Goal: Information Seeking & Learning: Understand process/instructions

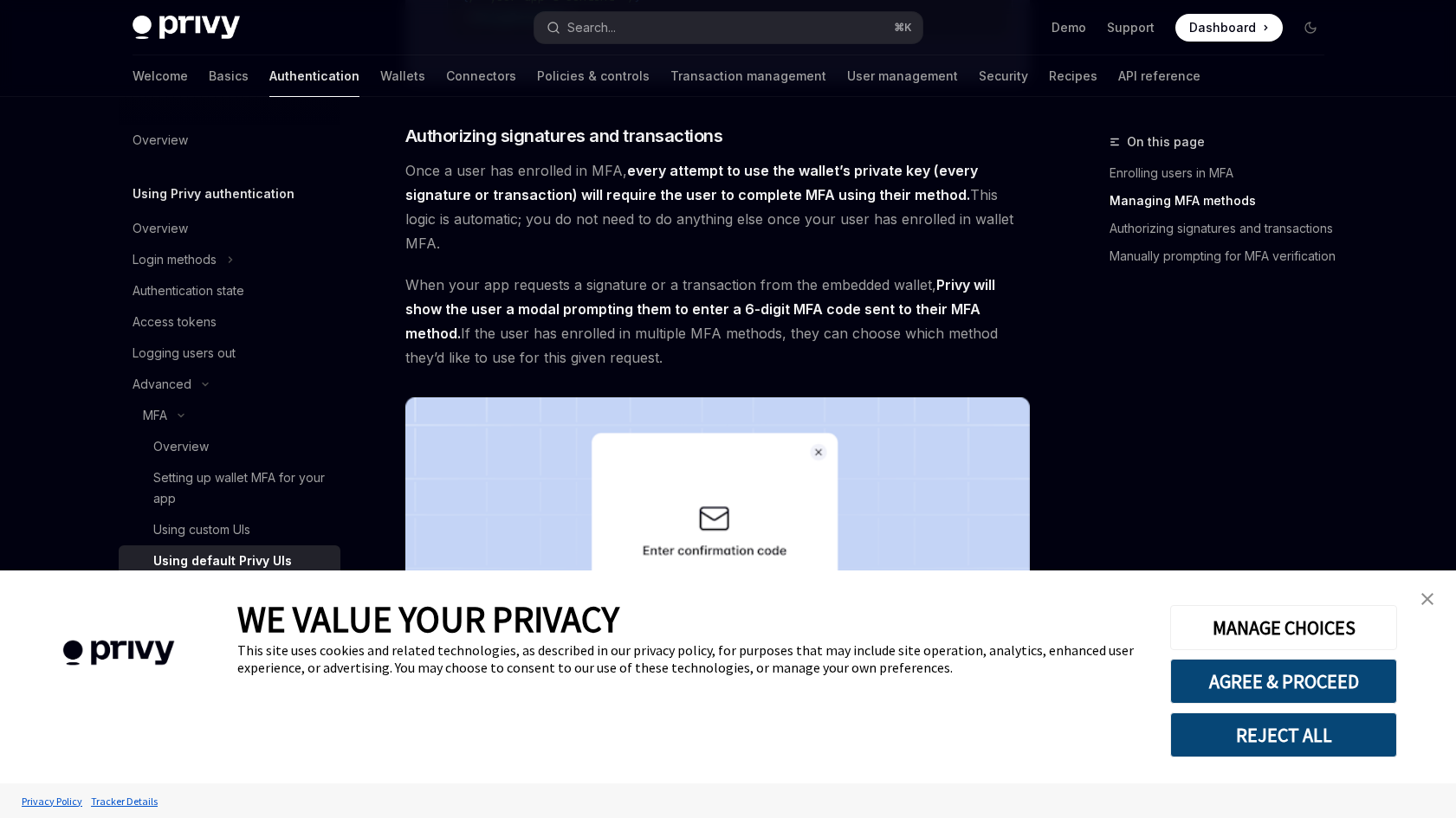
scroll to position [1827, 0]
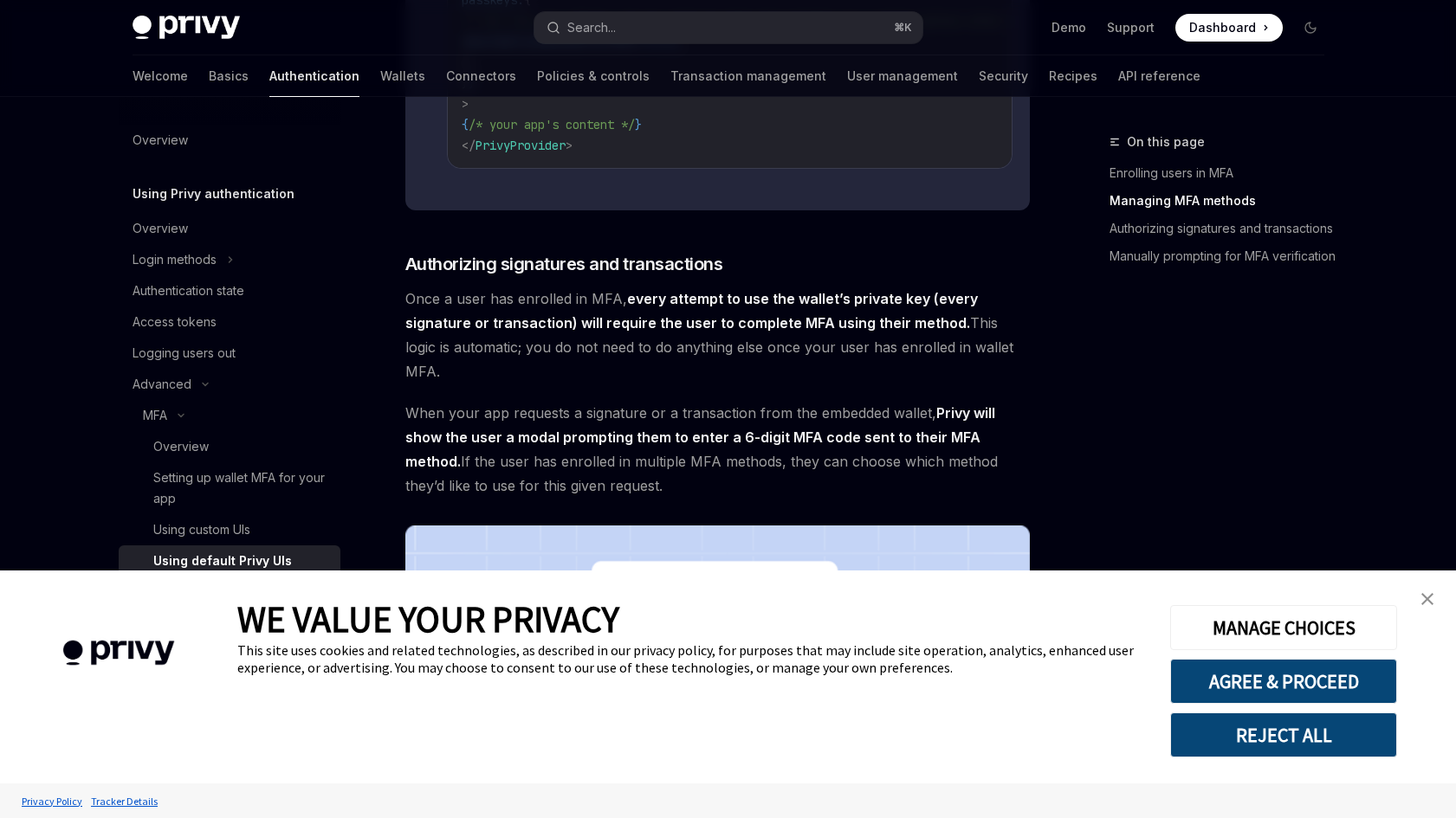
click at [1432, 603] on img "close banner" at bounding box center [1427, 598] width 12 height 12
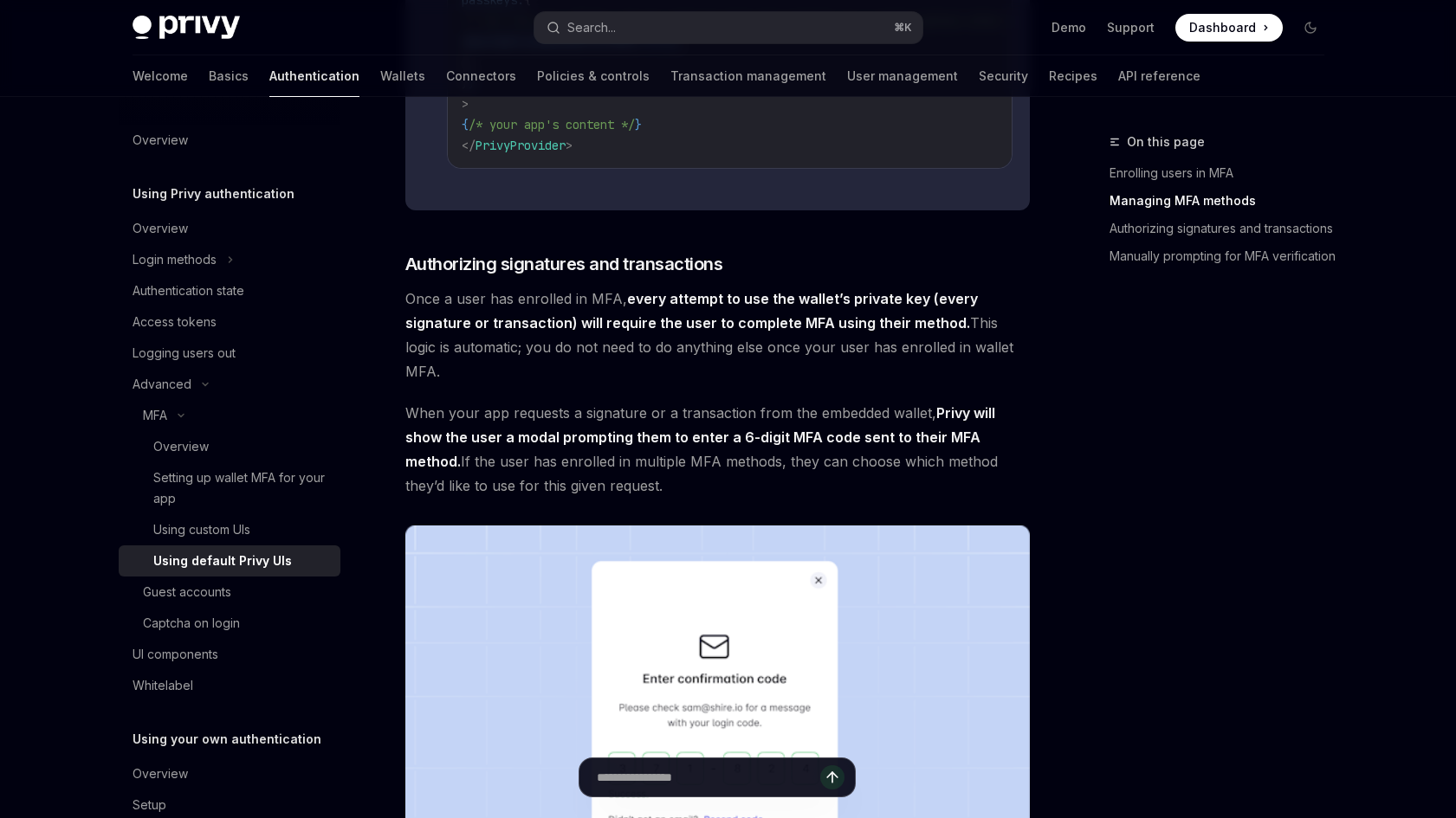
click at [918, 54] on div "Privy Docs home page Search... ⌘ K Demo Support Dashboard Dashboard Search..." at bounding box center [728, 28] width 1192 height 56
click at [979, 75] on link "Security" at bounding box center [1003, 76] width 49 height 42
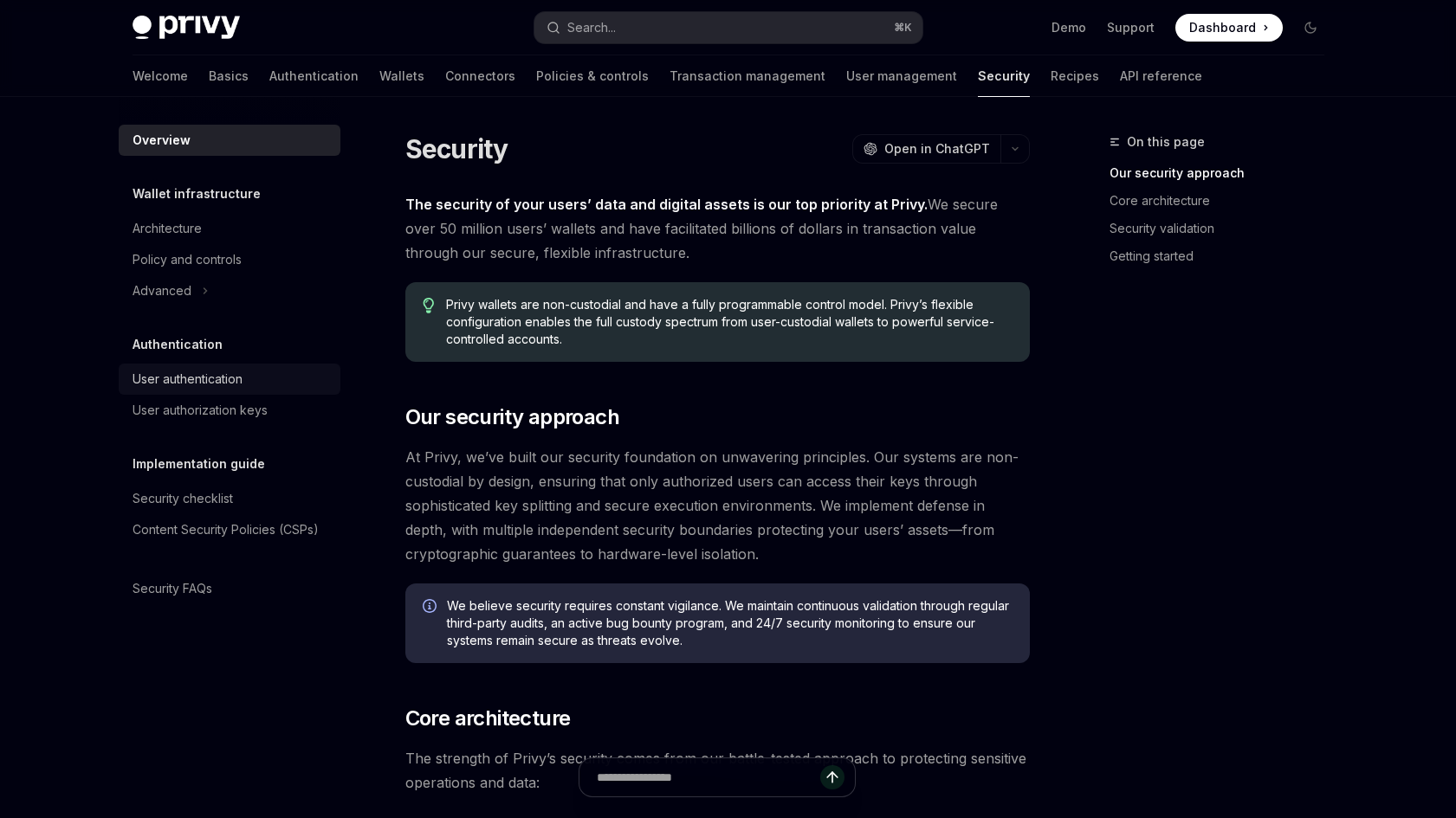
click at [211, 376] on div "User authentication" at bounding box center [187, 379] width 110 height 20
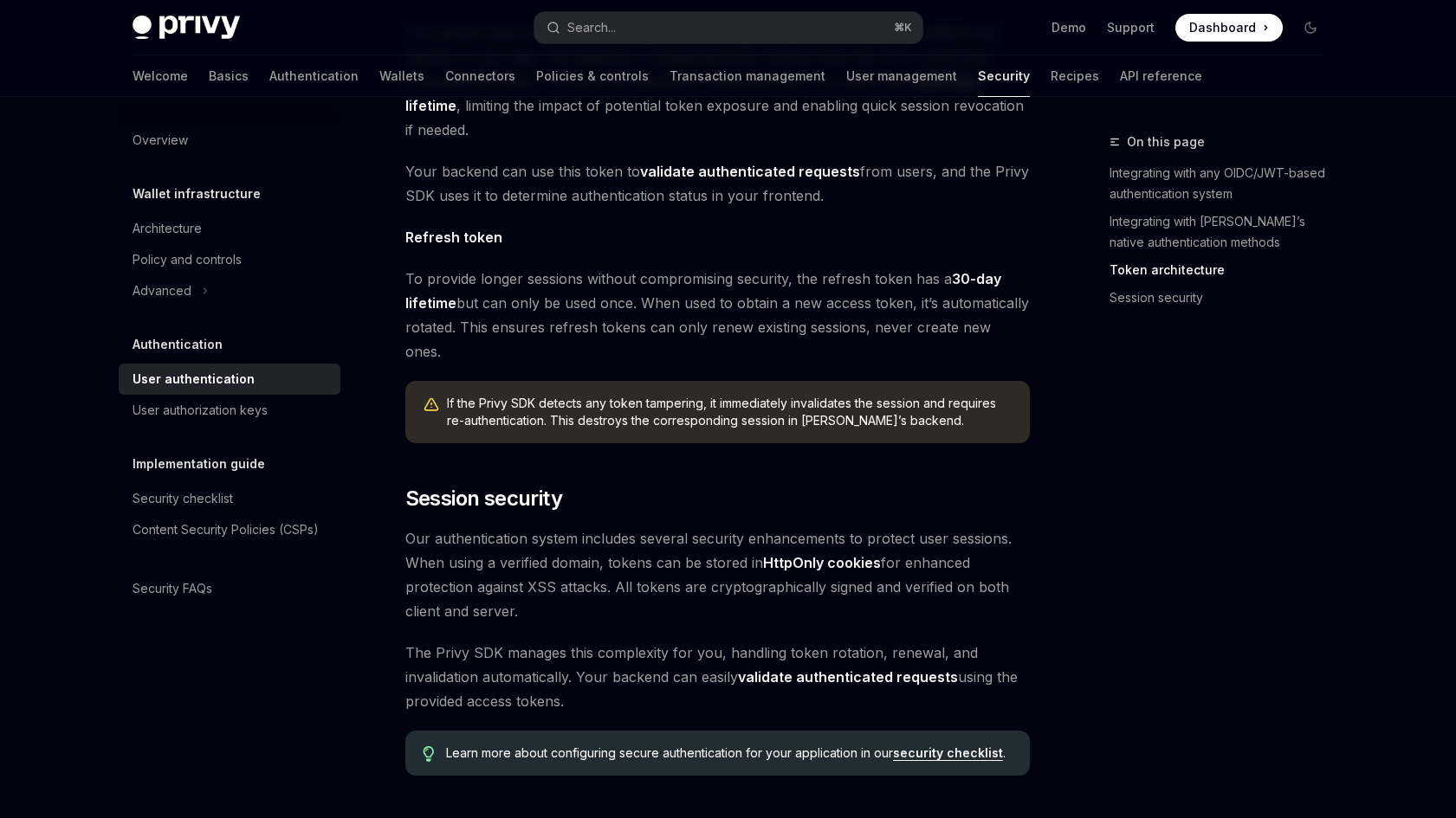
scroll to position [1278, 0]
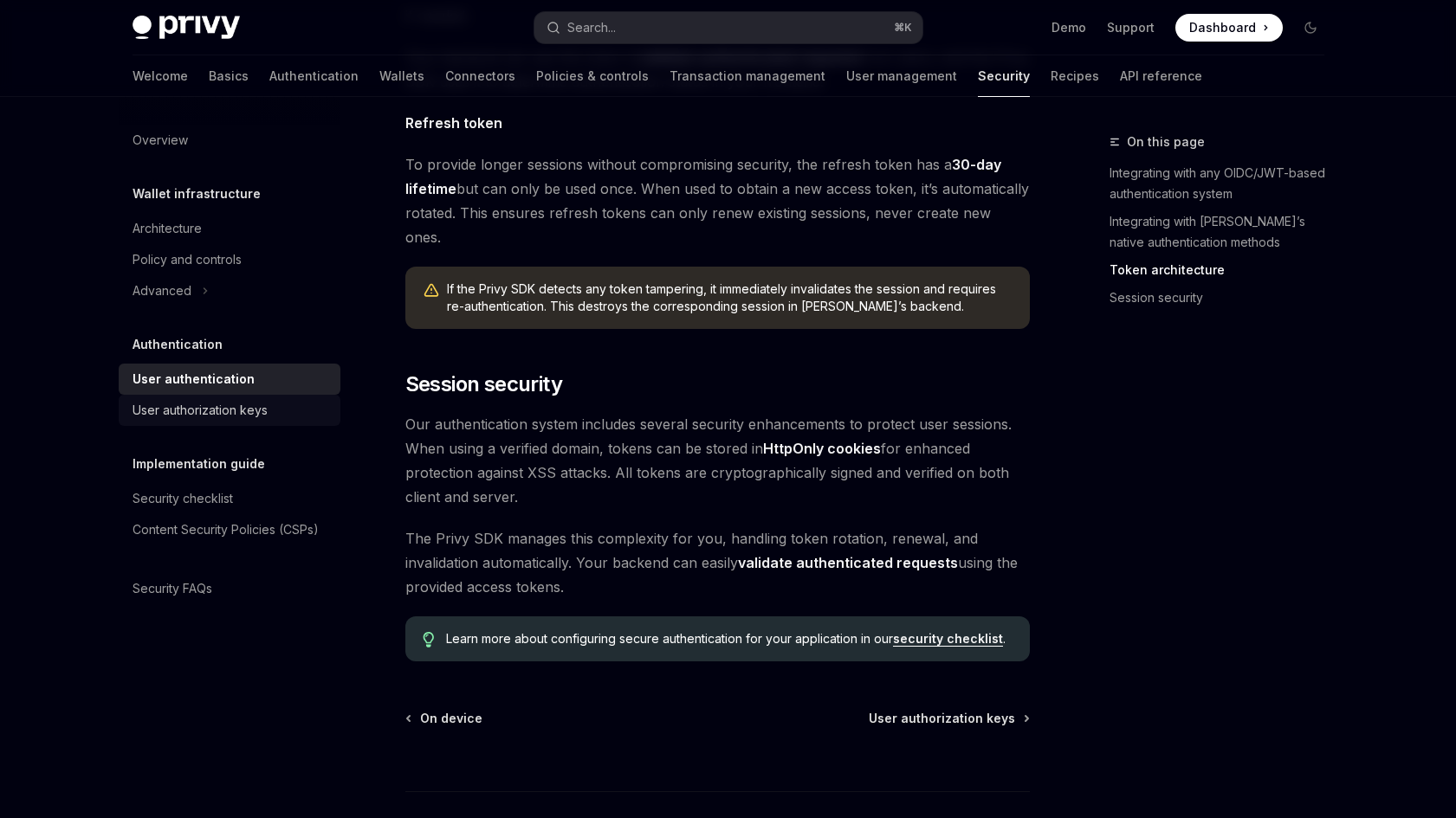
click at [211, 424] on link "User authorization keys" at bounding box center [229, 410] width 222 height 31
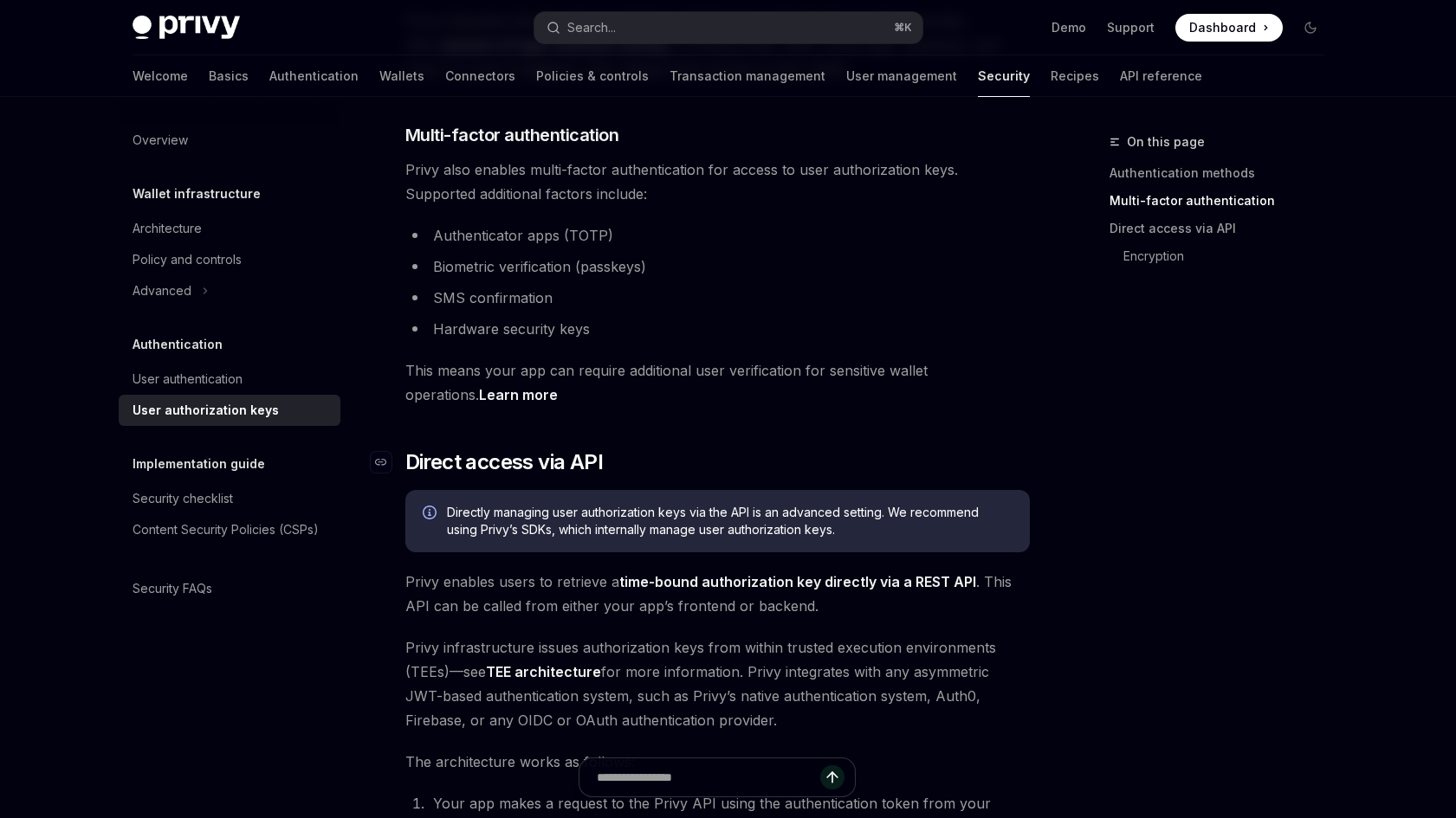
scroll to position [518, 0]
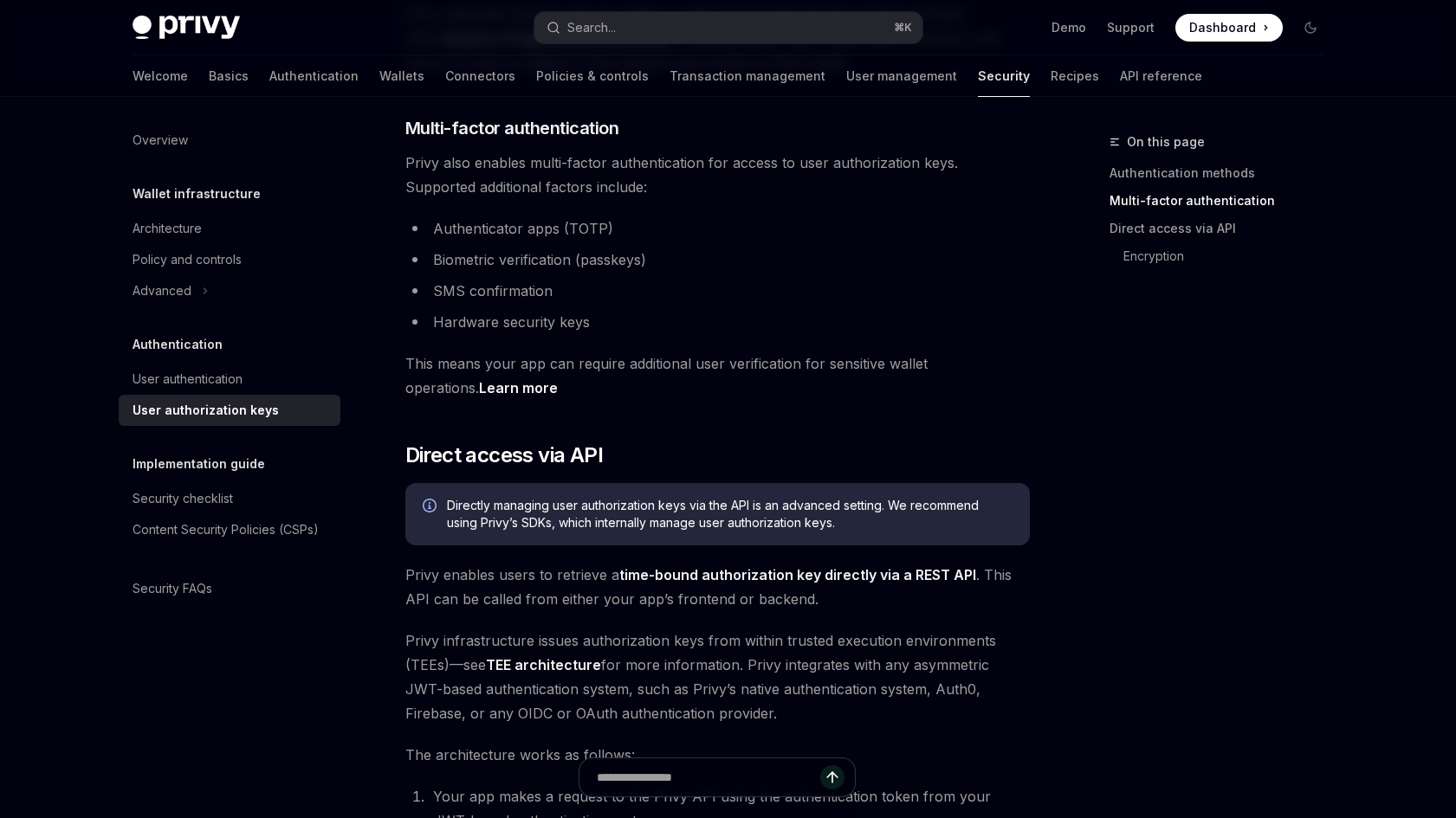
click at [479, 389] on link "Learn more" at bounding box center [518, 388] width 79 height 19
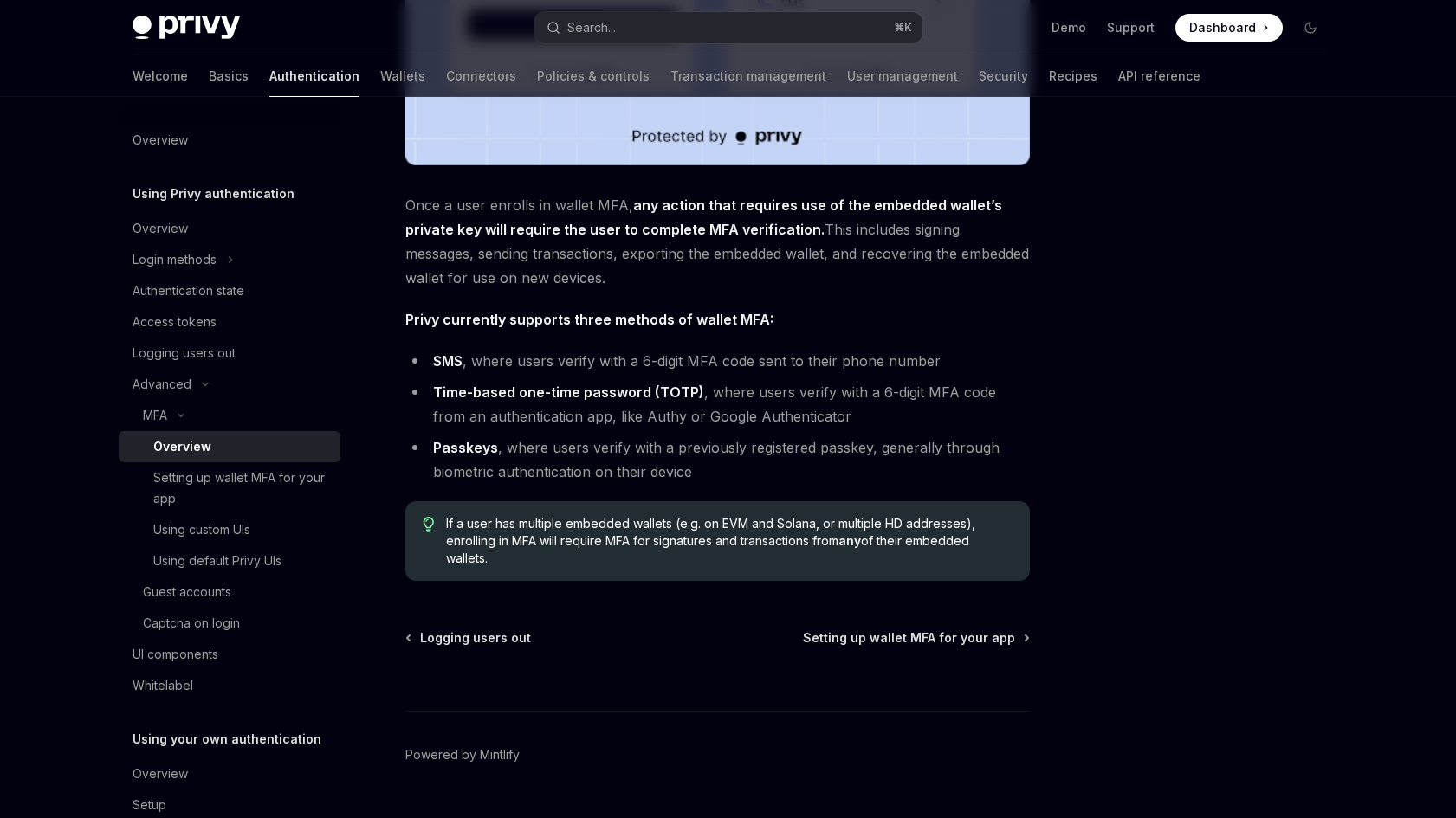
scroll to position [600, 0]
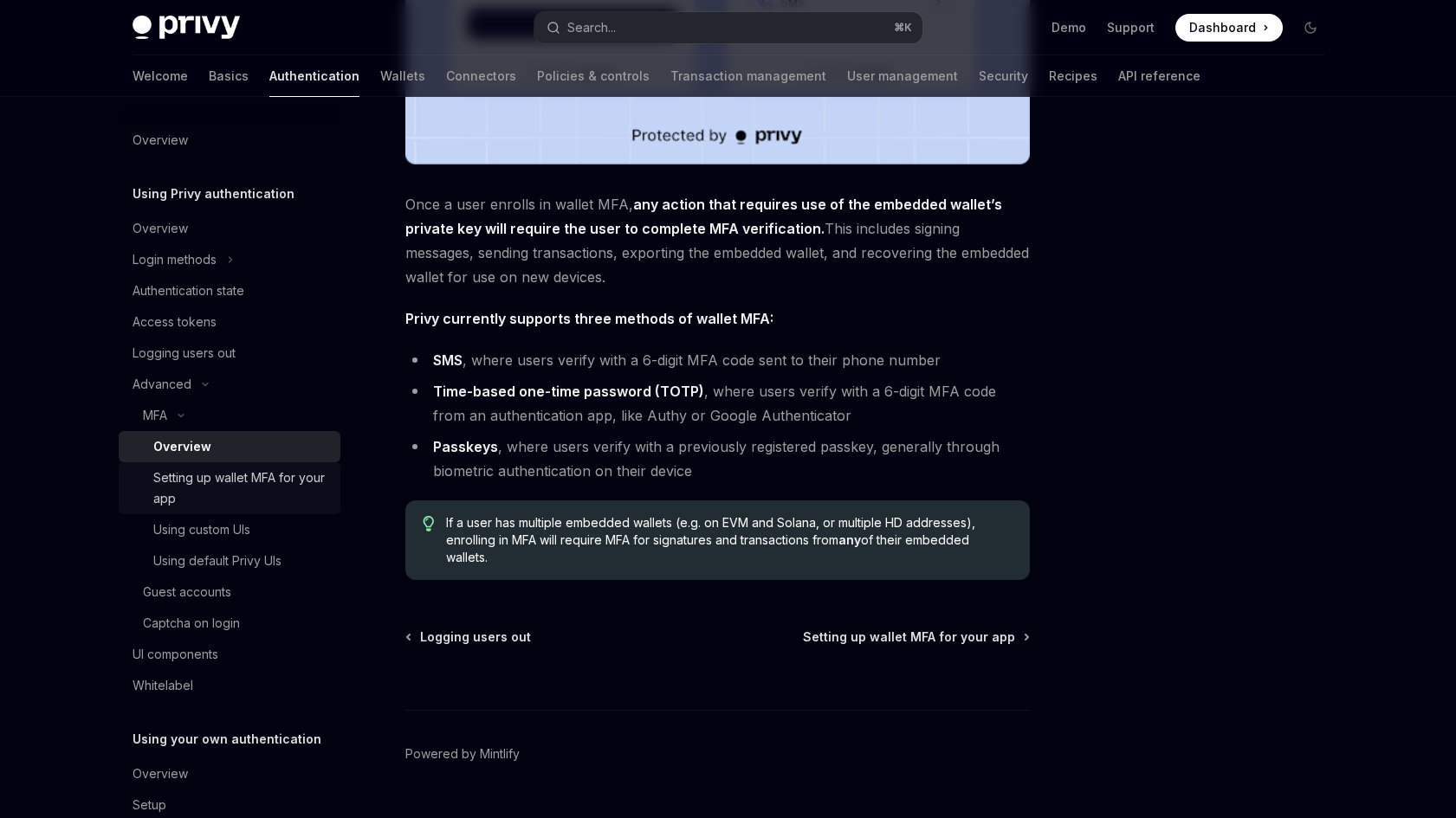
click at [183, 472] on div "Setting up wallet MFA for your app" at bounding box center [241, 488] width 177 height 42
type textarea "*"
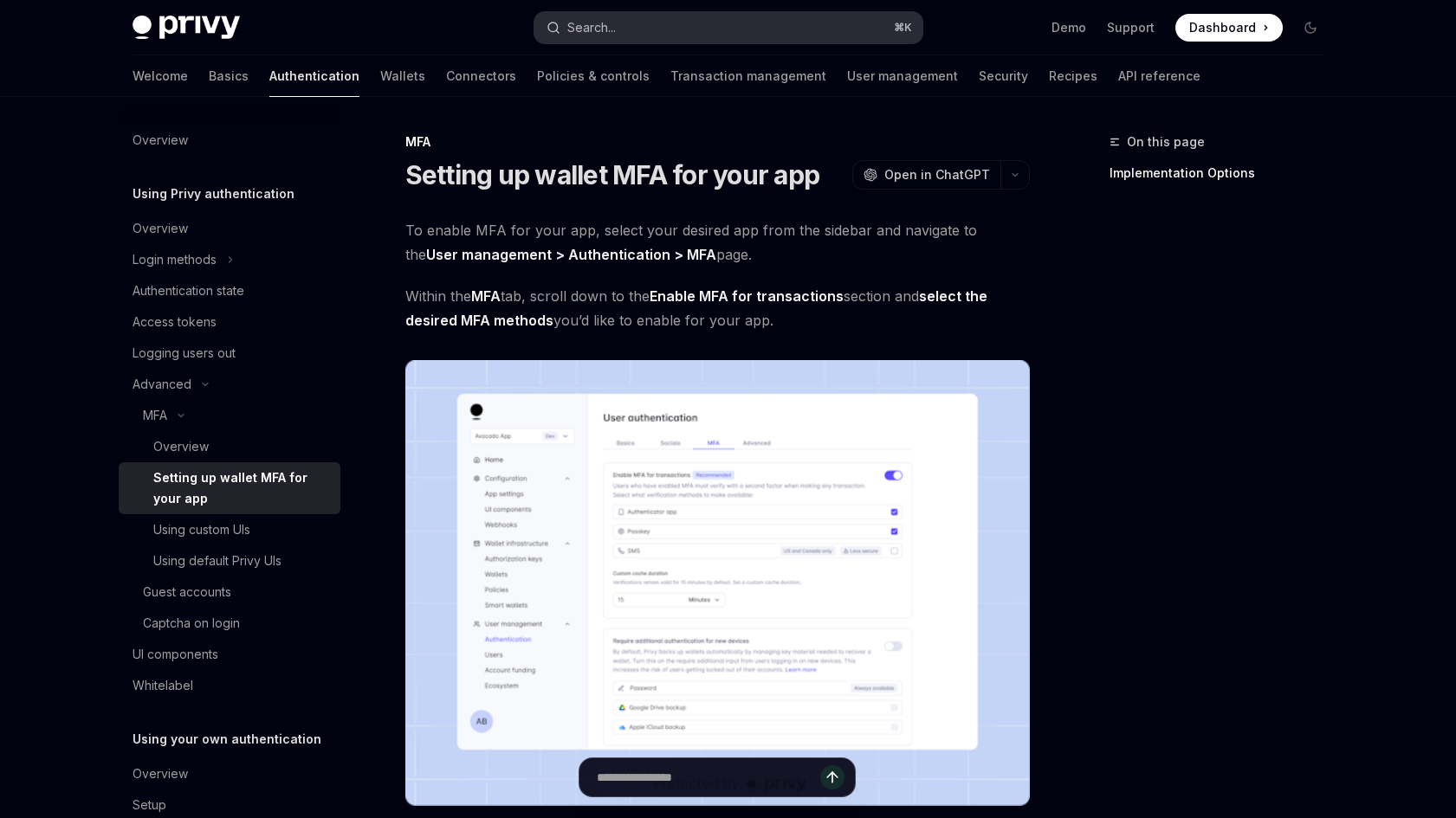
click at [726, 27] on button "Search... ⌘ K" at bounding box center [728, 28] width 388 height 31
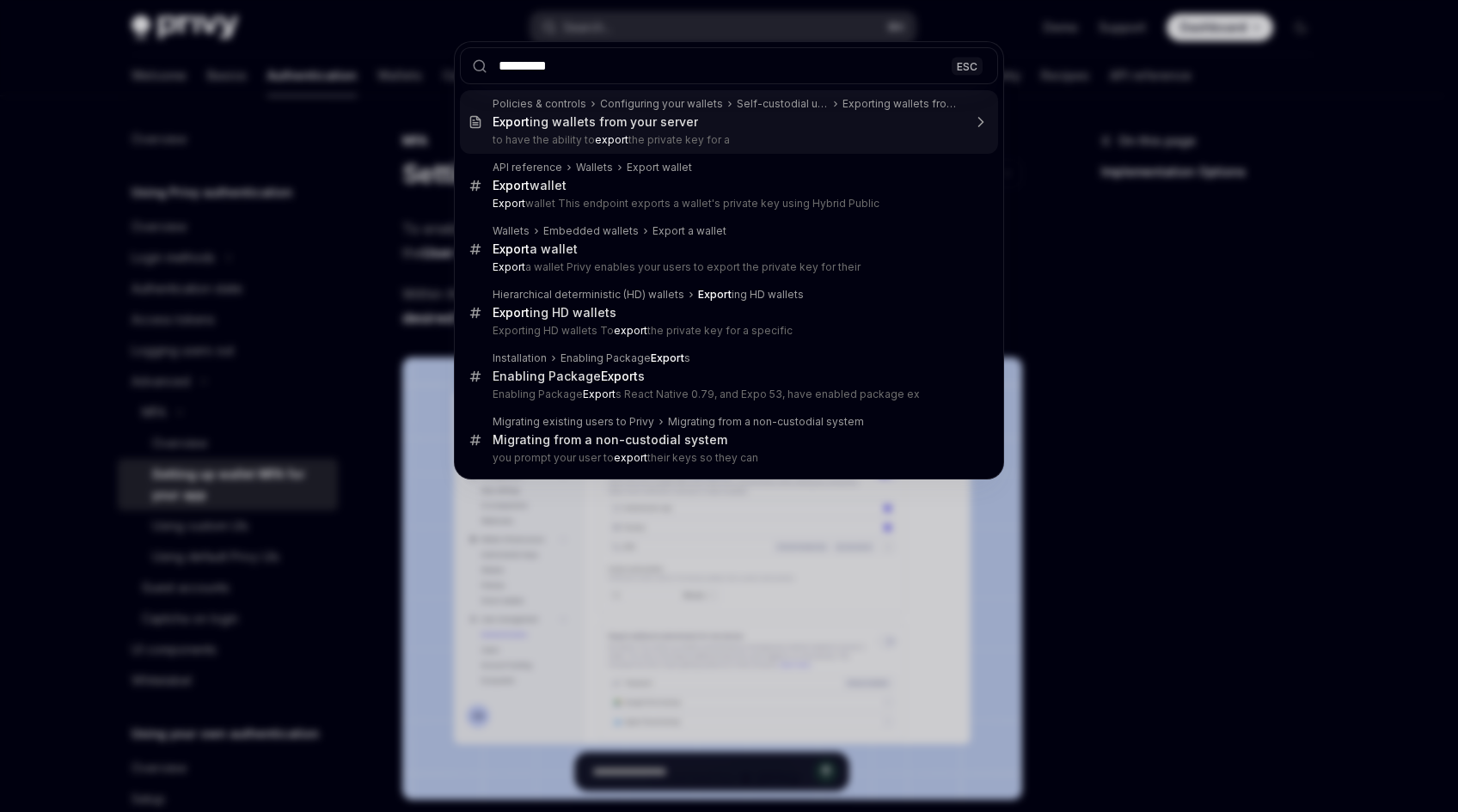
type input "**********"
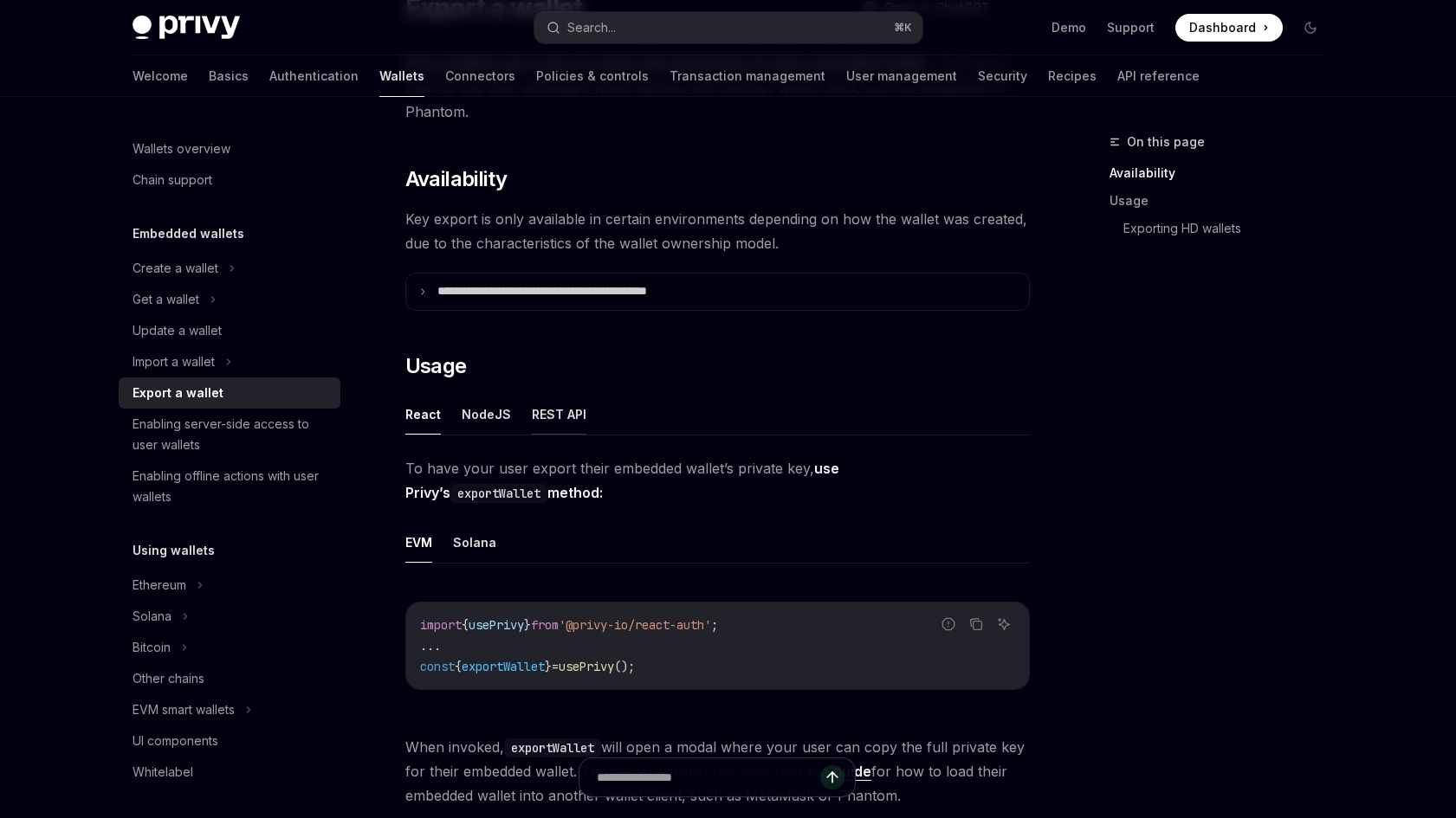
scroll to position [201, 0]
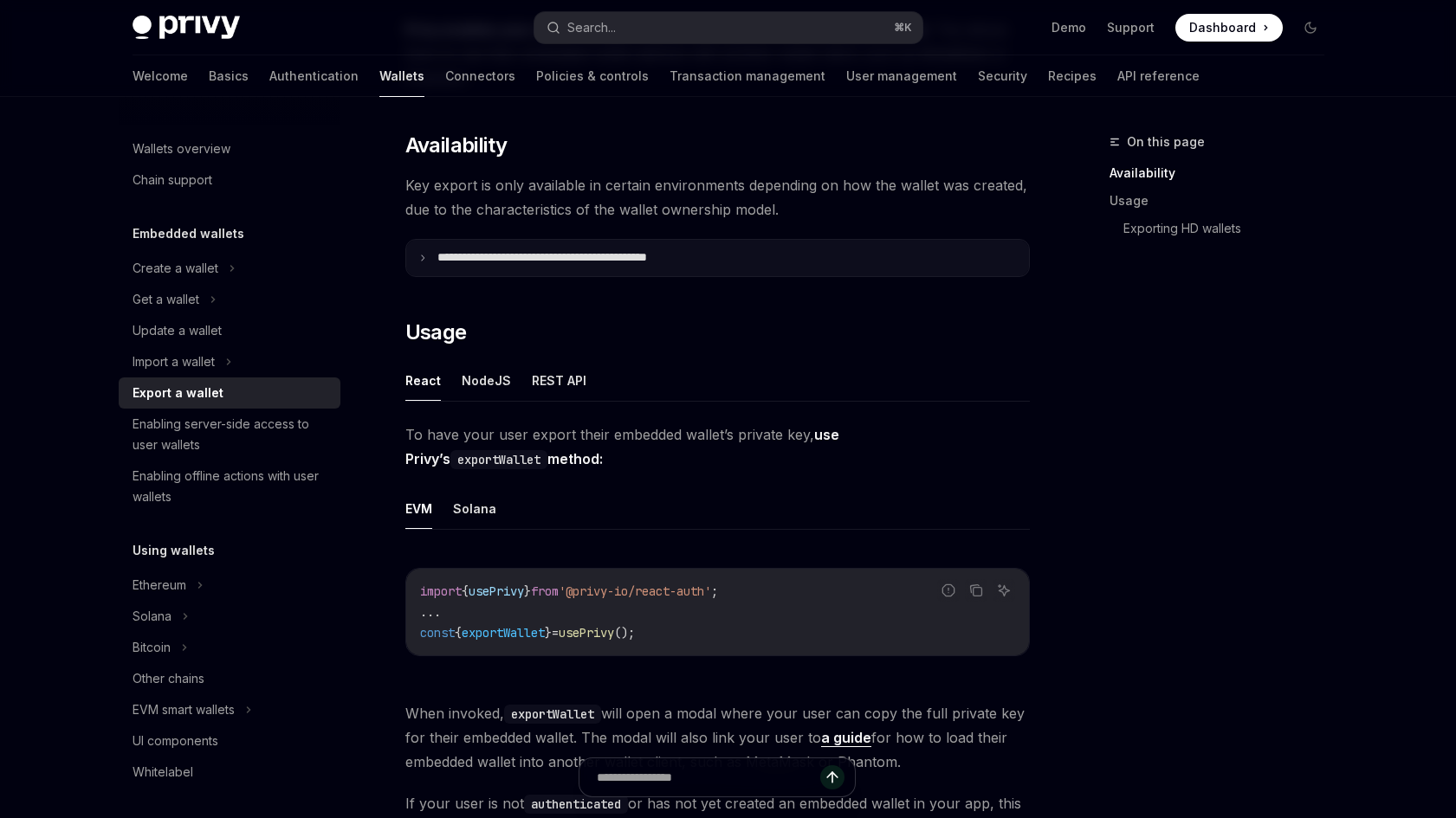
click at [423, 257] on icon at bounding box center [422, 258] width 8 height 8
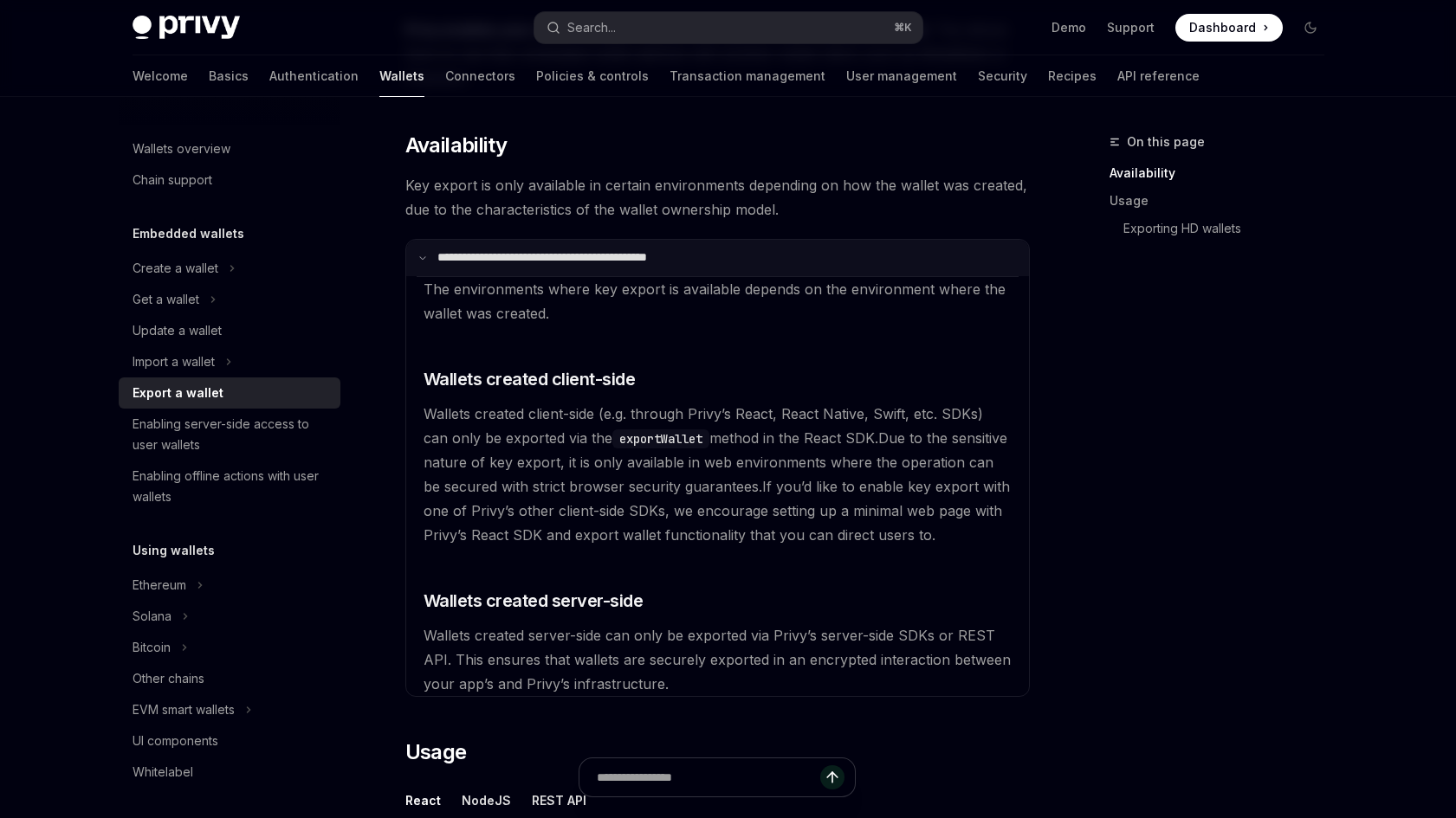
click at [423, 258] on icon at bounding box center [422, 258] width 8 height 8
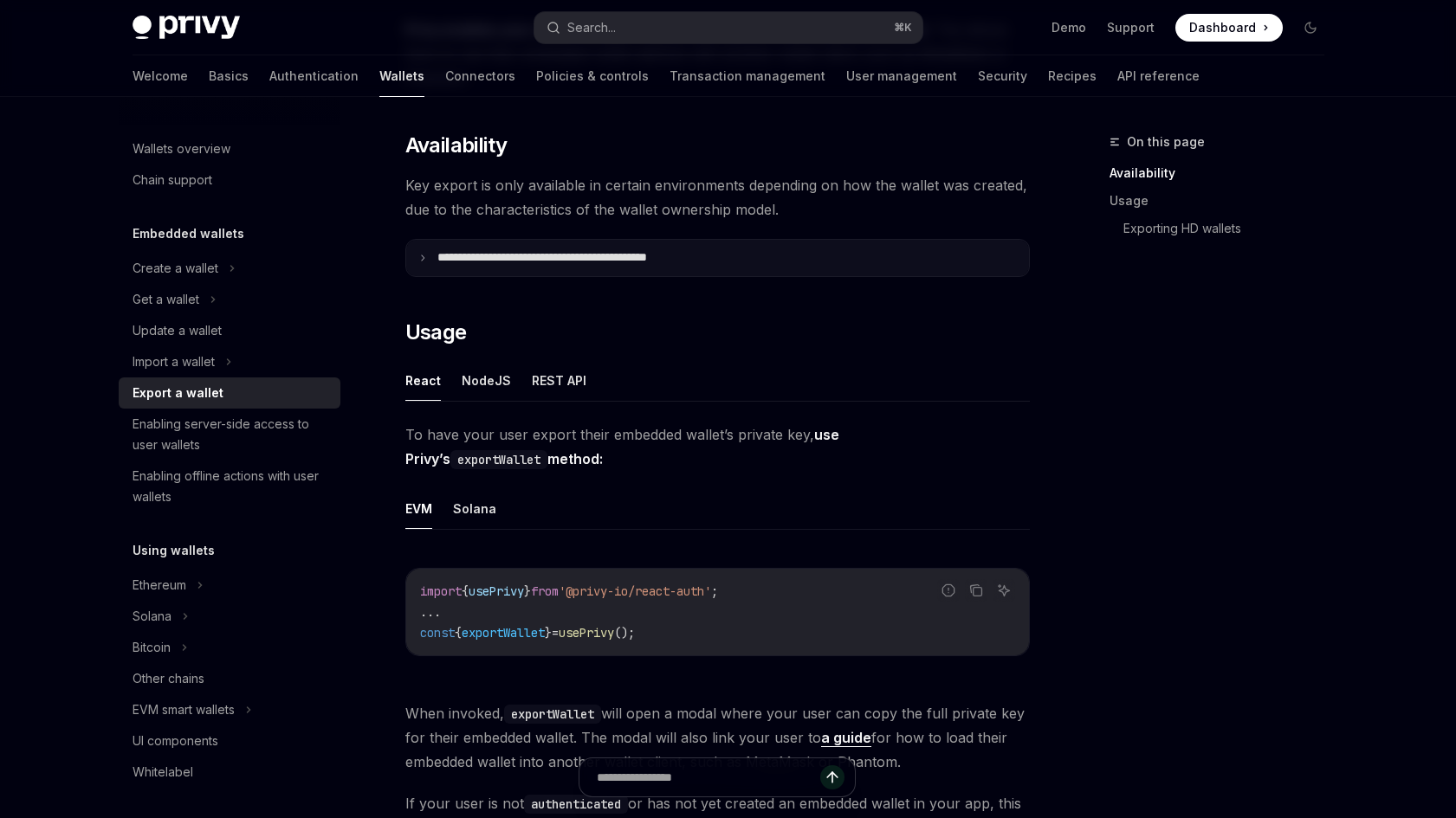
click at [411, 268] on summary "**********" at bounding box center [717, 258] width 623 height 36
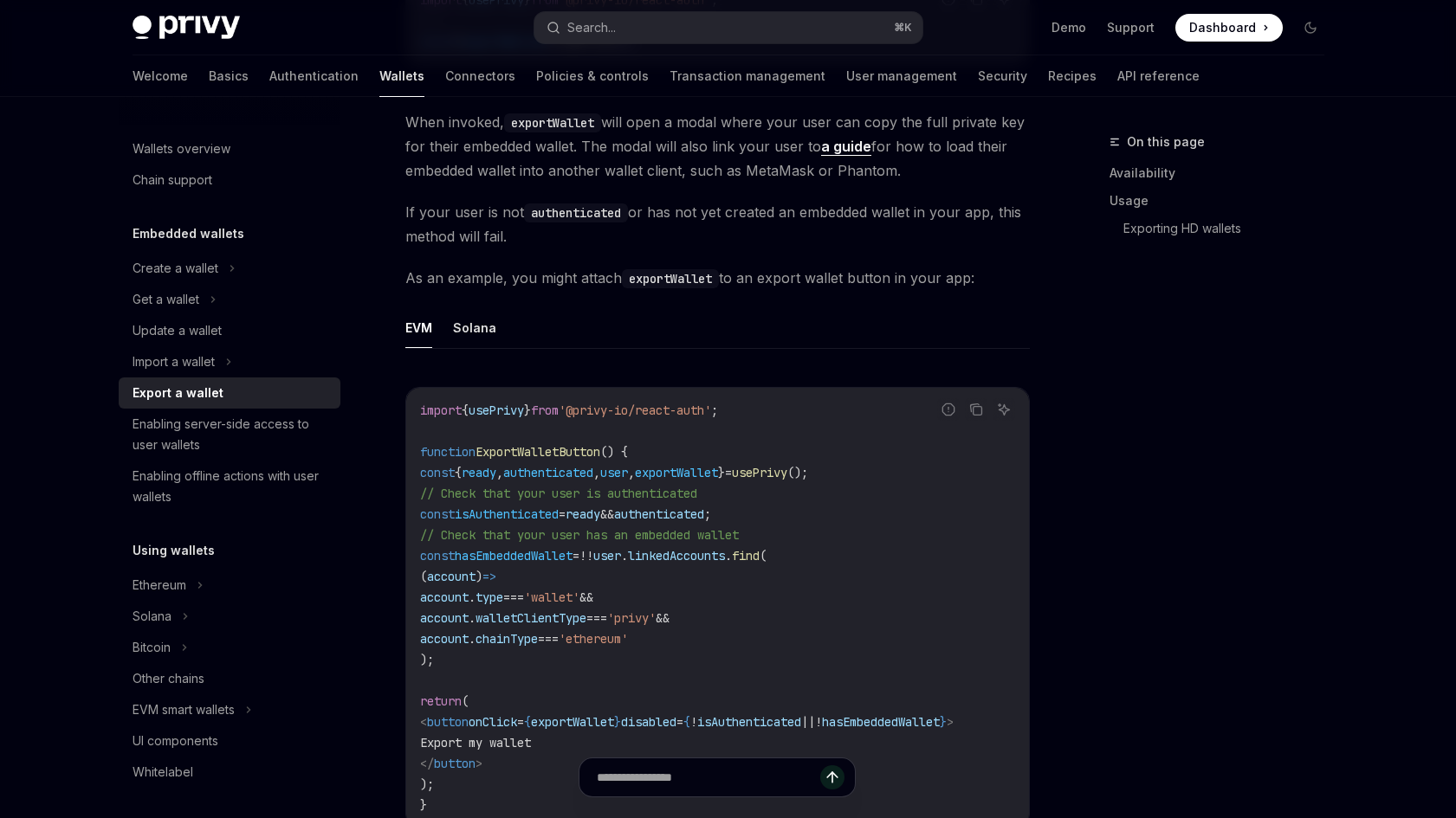
scroll to position [1240, 0]
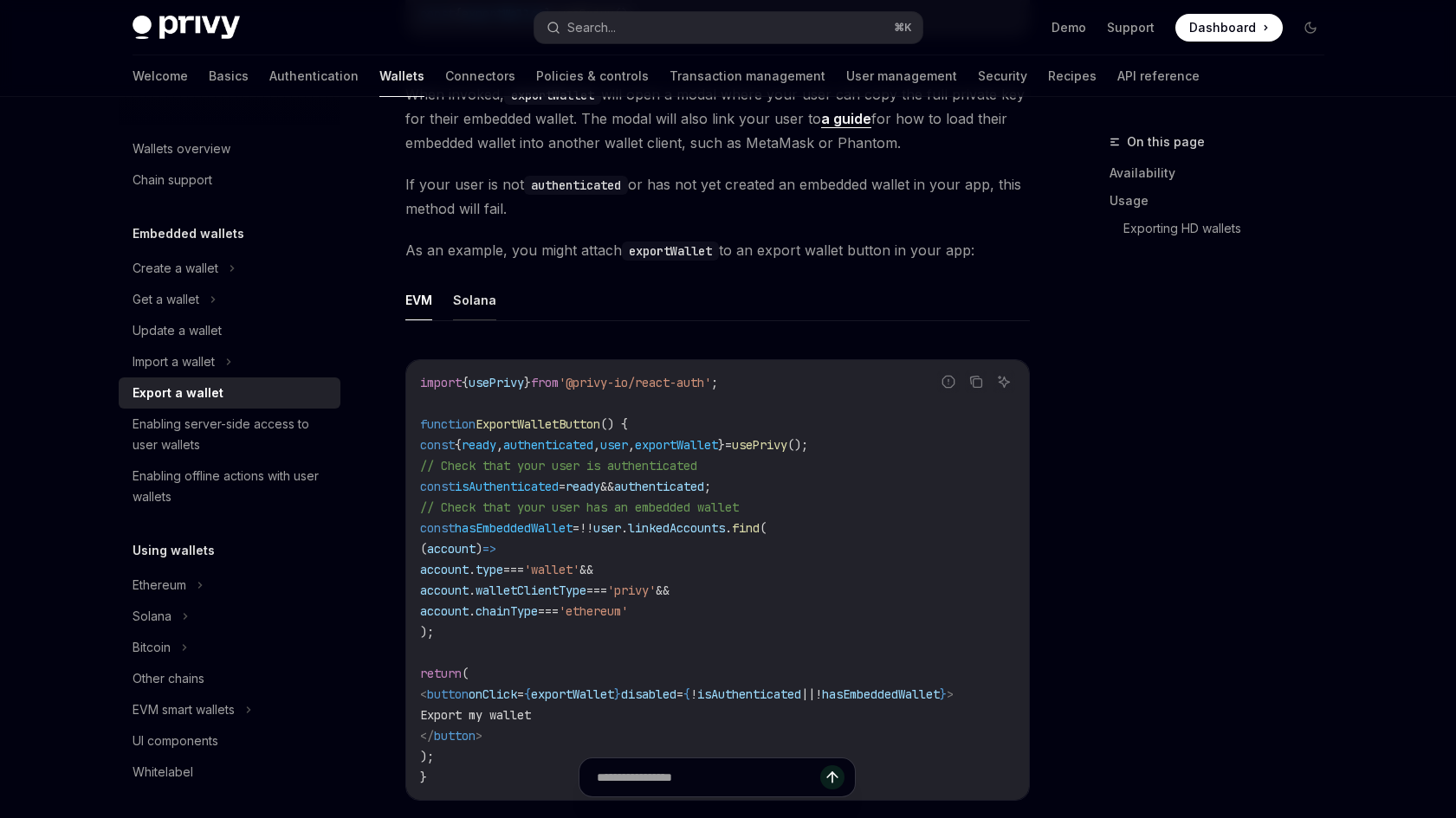
click at [482, 297] on button "Solana" at bounding box center [475, 300] width 44 height 41
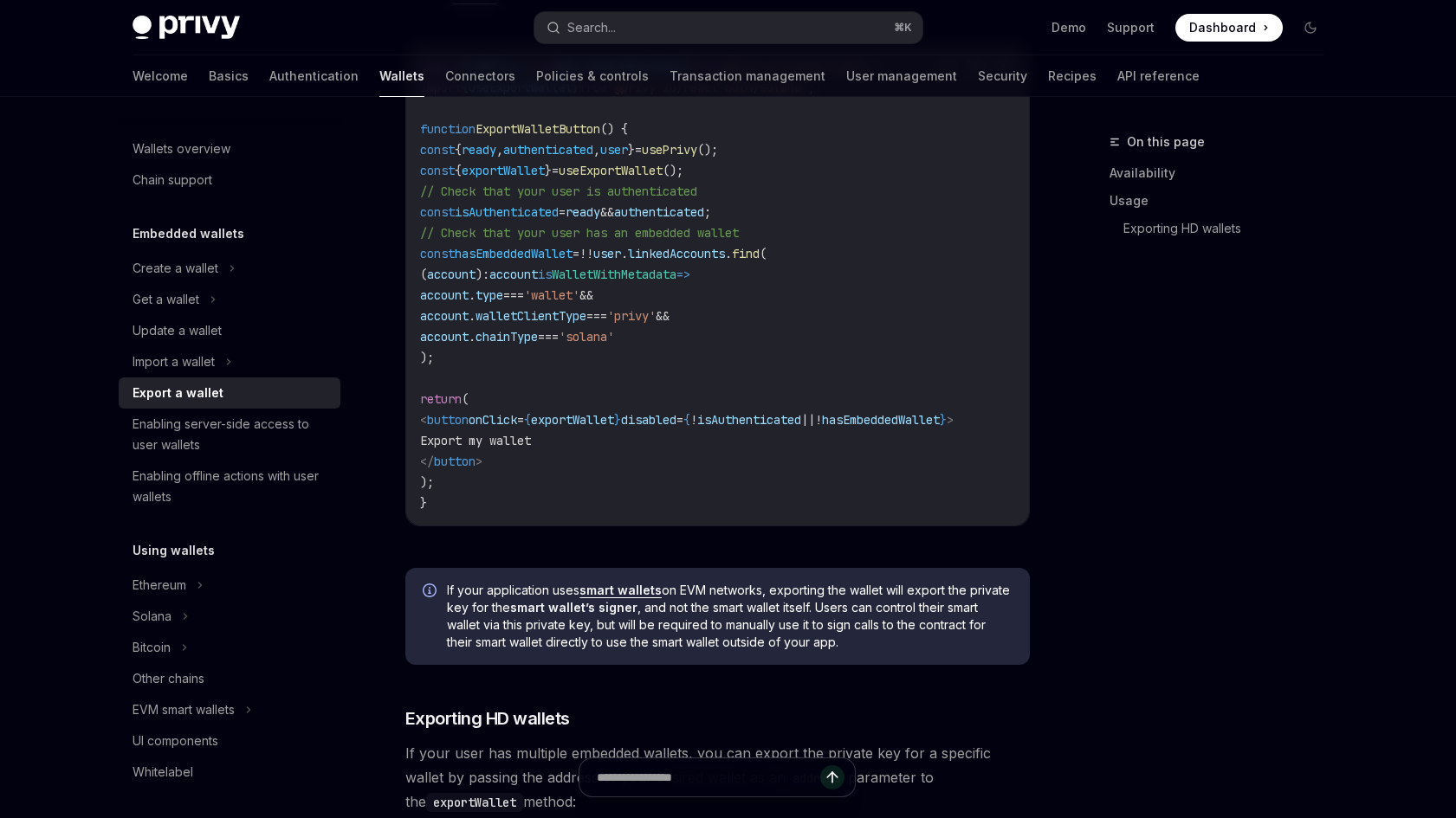
scroll to position [1535, 0]
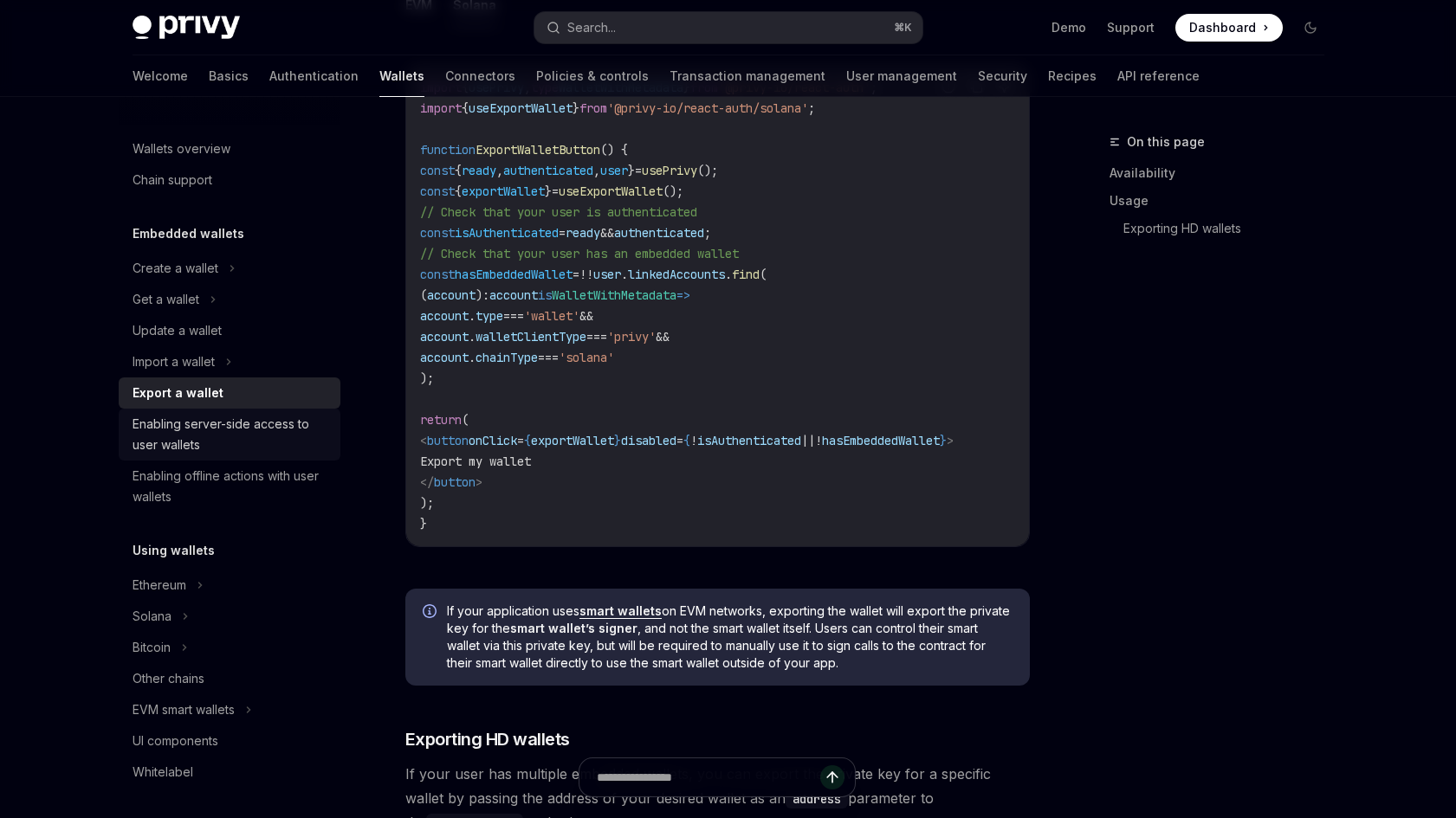
click at [205, 445] on div "Enabling server-side access to user wallets" at bounding box center [231, 434] width 197 height 42
type textarea "*"
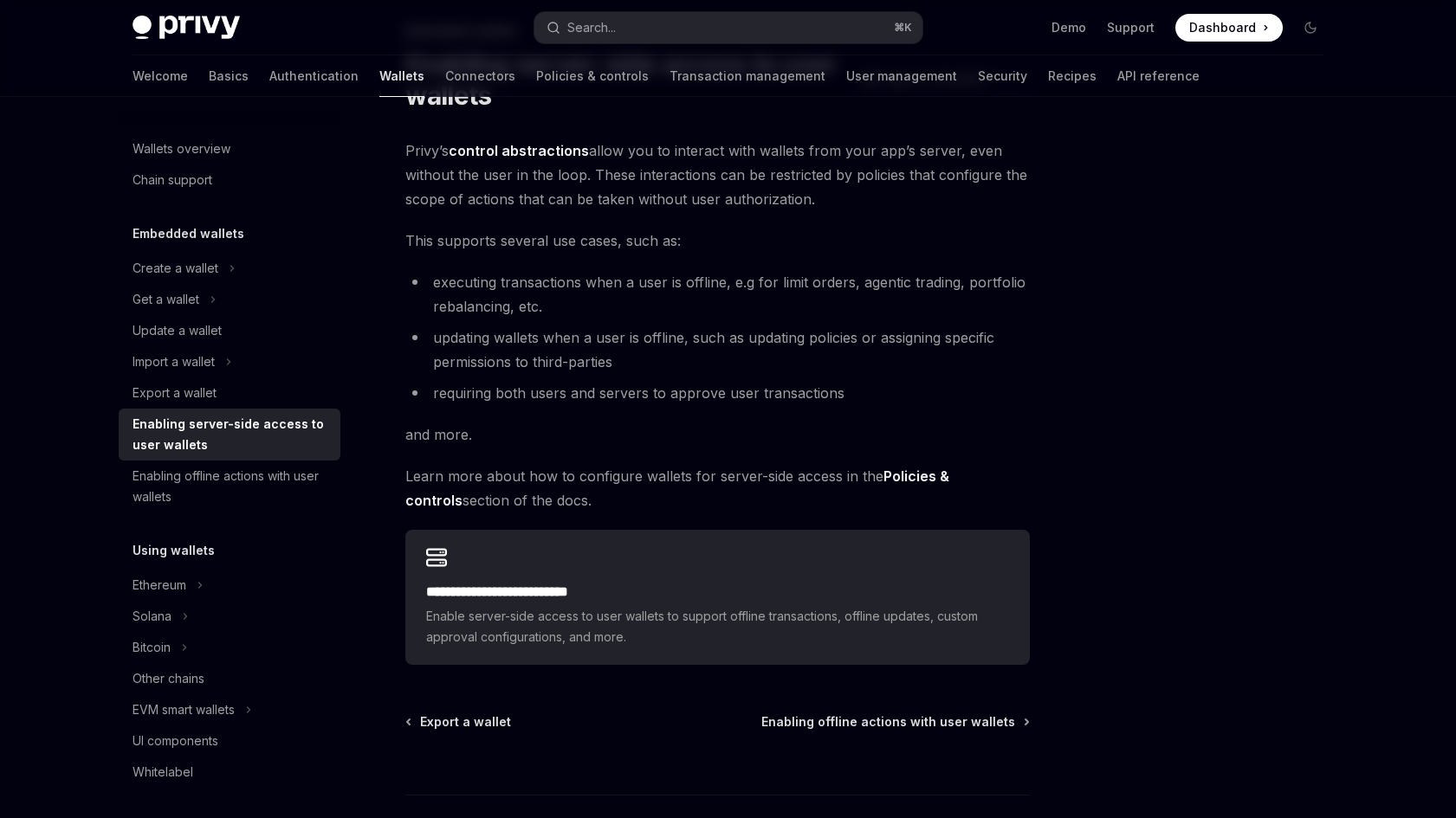
scroll to position [237, 0]
